Goal: Find specific page/section: Find specific page/section

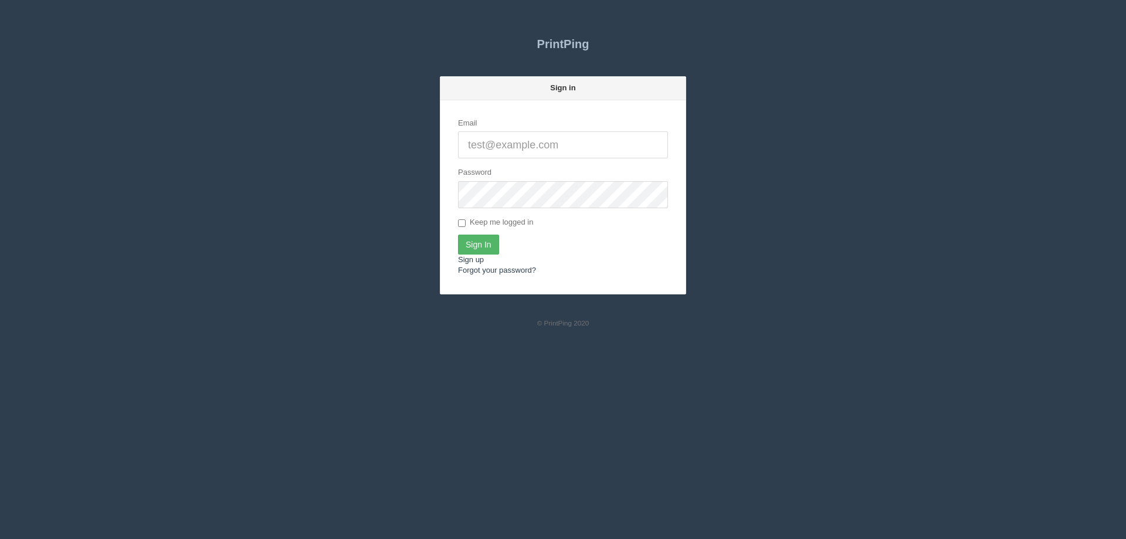
type input "[EMAIL_ADDRESS][DOMAIN_NAME]"
click at [482, 240] on input "Sign In" at bounding box center [478, 245] width 41 height 20
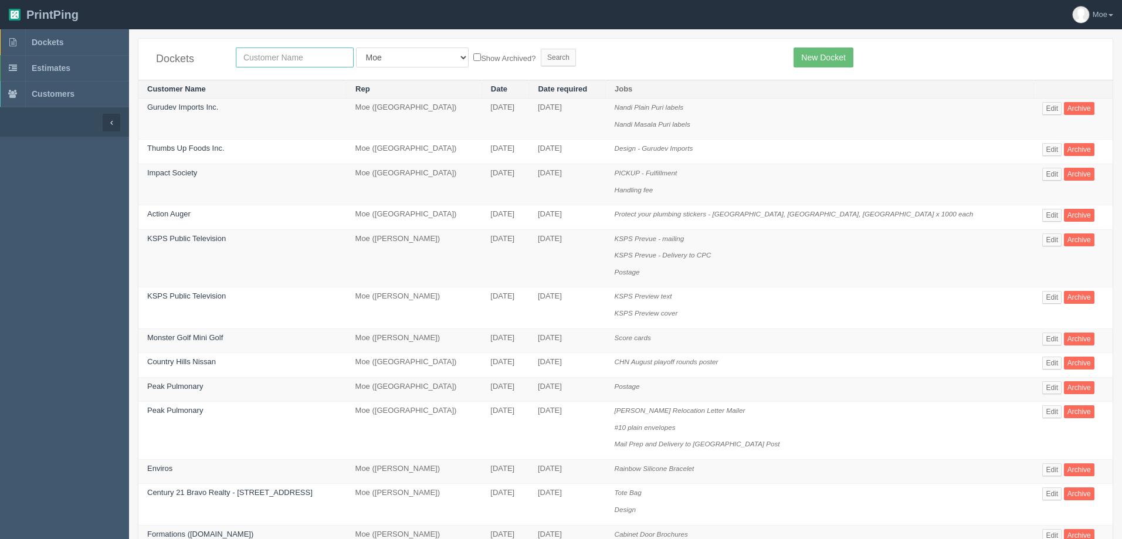
click at [321, 57] on input "text" at bounding box center [295, 57] width 118 height 20
drag, startPoint x: 255, startPoint y: 56, endPoint x: 325, endPoint y: 50, distance: 70.0
click at [325, 50] on input "candain timber" at bounding box center [295, 57] width 118 height 20
drag, startPoint x: 259, startPoint y: 57, endPoint x: 270, endPoint y: 56, distance: 10.6
click at [260, 57] on input "candain timber" at bounding box center [295, 57] width 118 height 20
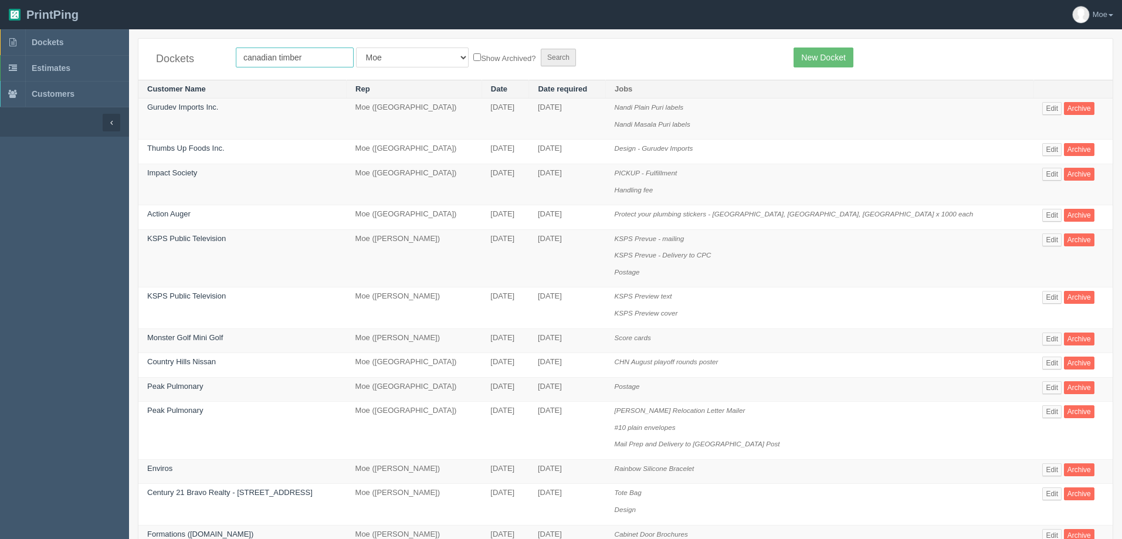
type input "canadian timber"
click at [541, 59] on input "Search" at bounding box center [558, 58] width 35 height 18
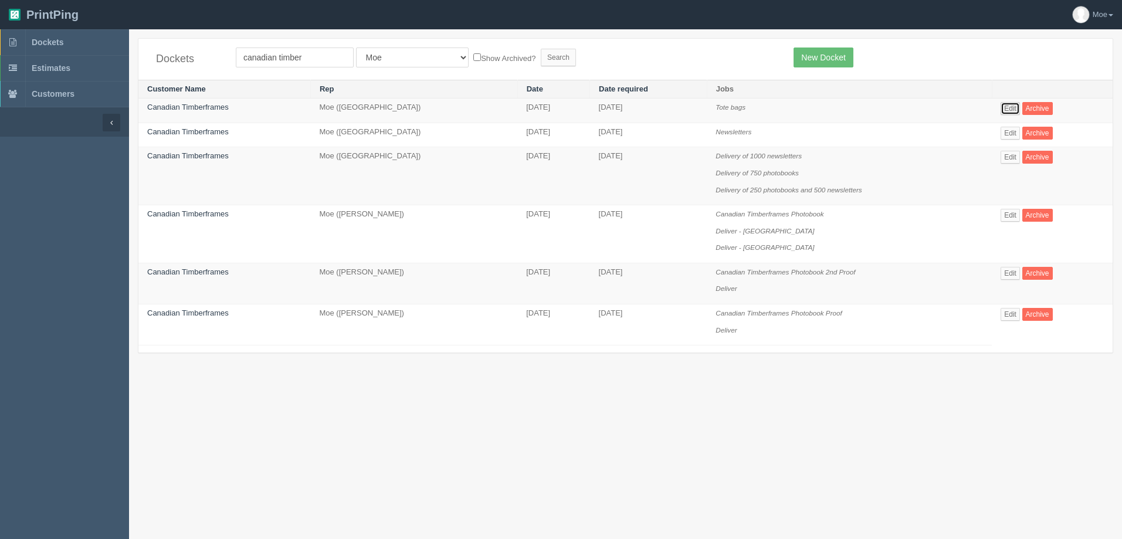
click at [1012, 111] on link "Edit" at bounding box center [1009, 108] width 19 height 13
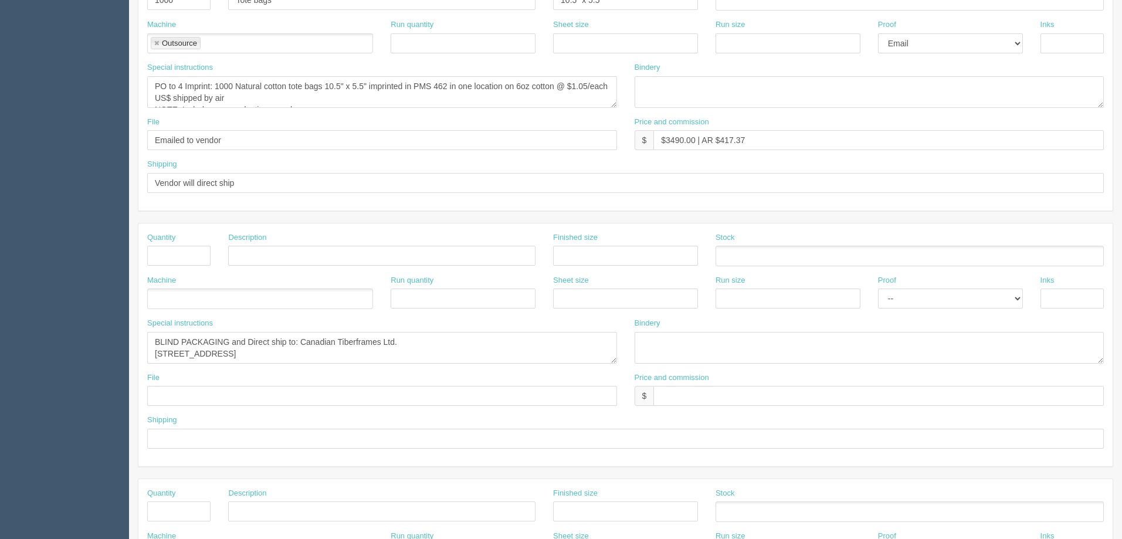
scroll to position [235, 0]
